Goal: Navigation & Orientation: Find specific page/section

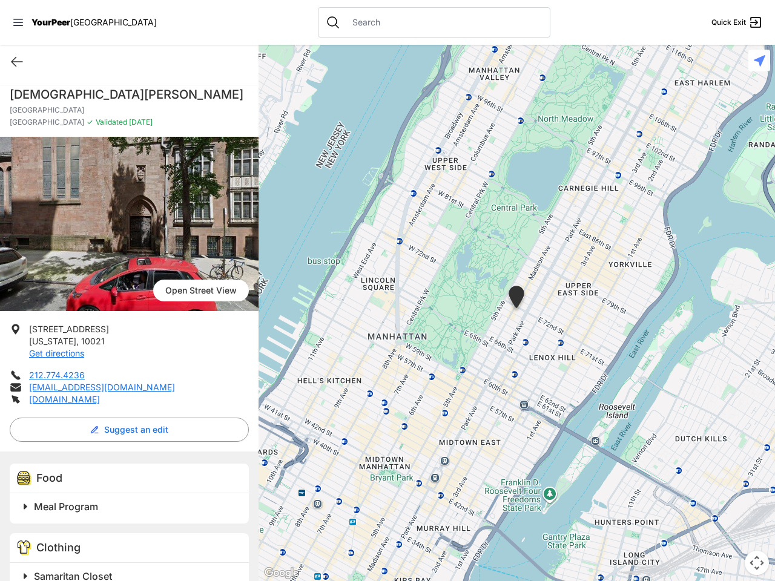
click at [18, 22] on icon at bounding box center [18, 22] width 10 height 7
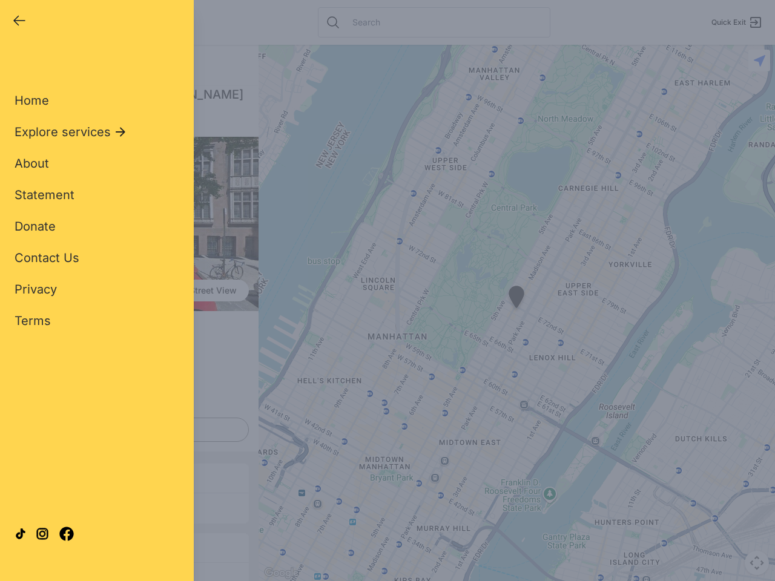
click at [17, 62] on div "Home Explore services About Statement Donate Contact Us Privacy Terms" at bounding box center [97, 191] width 165 height 276
click at [126, 430] on div "Single Adult Families Soup Kitchen Food Pantry Toiletries Restrooms Showers Lau…" at bounding box center [97, 277] width 165 height 448
click at [25, 507] on div at bounding box center [97, 533] width 165 height 65
click at [131, 507] on div at bounding box center [97, 533] width 165 height 65
click at [25, 575] on div "Close panel YourPeer [GEOGRAPHIC_DATA] Quick Exit Single Adult Families Soup Ki…" at bounding box center [97, 290] width 194 height 581
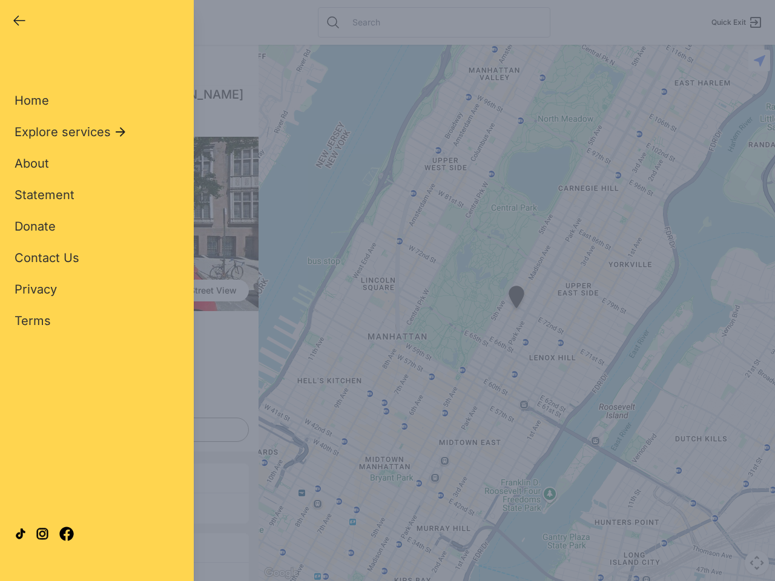
click at [131, 575] on div "Close panel YourPeer [GEOGRAPHIC_DATA] Quick Exit Single Adult Families Soup Ki…" at bounding box center [97, 290] width 194 height 581
click at [516, 313] on div "Close panel YourPeer [GEOGRAPHIC_DATA] Quick Exit Single Adult Families Soup Ki…" at bounding box center [387, 290] width 775 height 581
